Goal: Check status: Check status

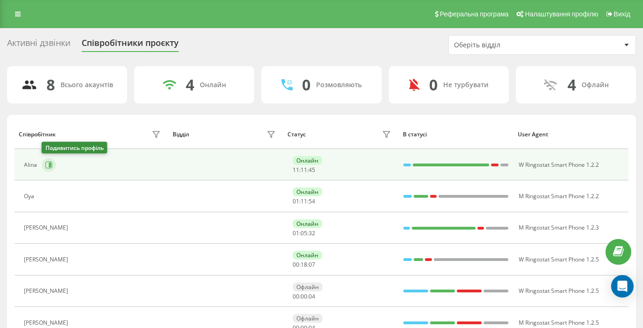
click at [52, 158] on button at bounding box center [49, 165] width 14 height 14
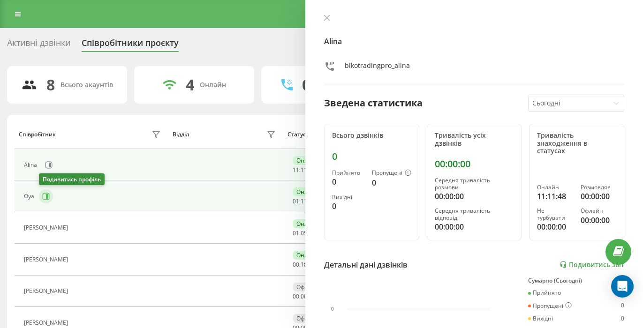
click at [45, 195] on icon at bounding box center [45, 196] width 7 height 7
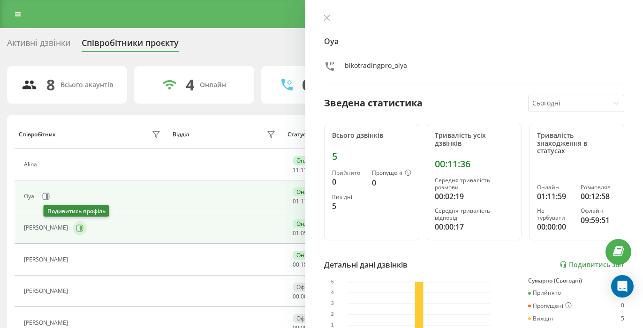
click at [76, 230] on icon at bounding box center [79, 228] width 7 height 7
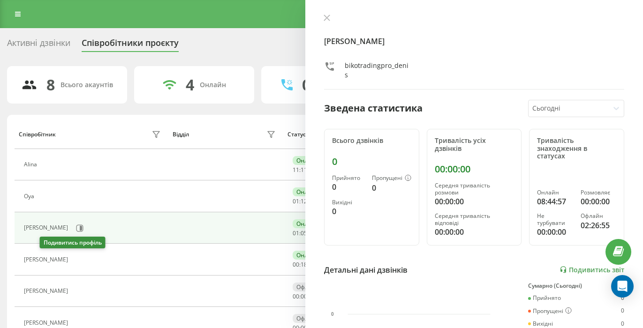
click at [75, 262] on icon at bounding box center [78, 259] width 7 height 7
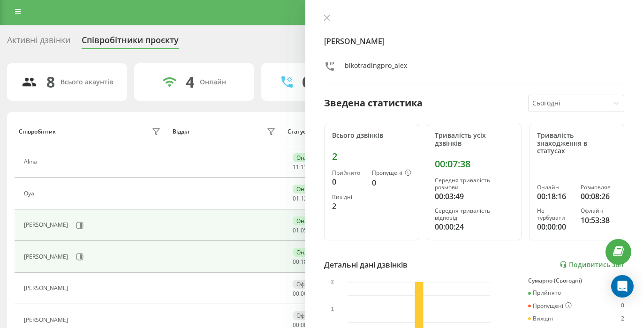
scroll to position [47, 0]
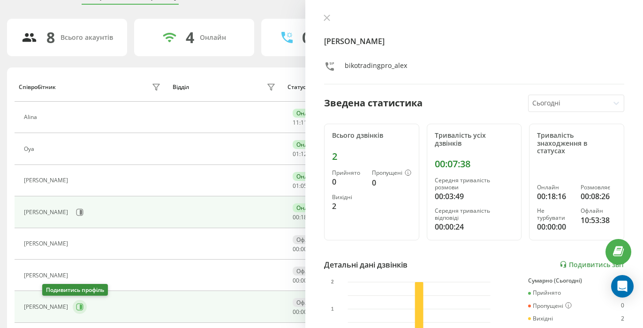
click at [80, 308] on icon at bounding box center [81, 307] width 2 height 5
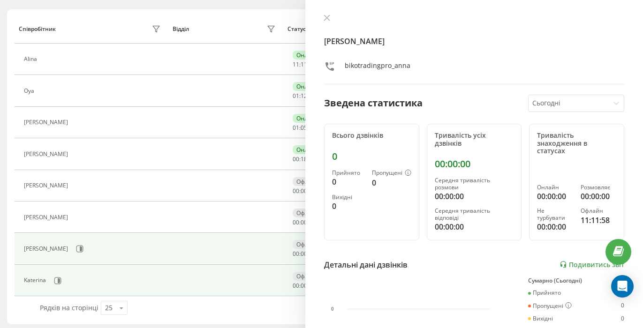
scroll to position [109, 0]
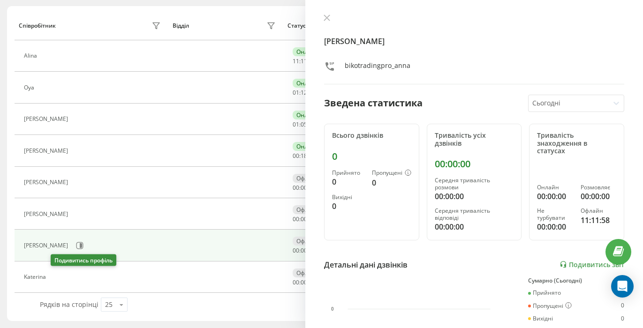
click at [54, 279] on icon at bounding box center [55, 277] width 7 height 7
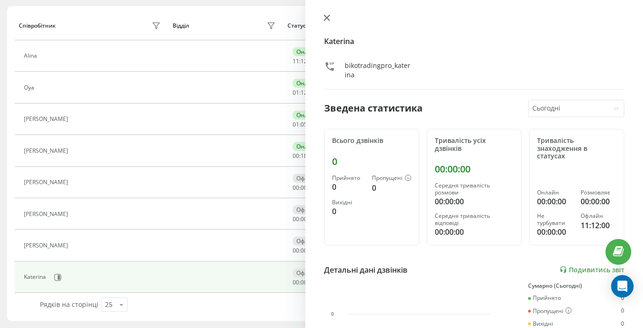
click at [330, 19] on button at bounding box center [327, 18] width 12 height 9
